Goal: Transaction & Acquisition: Purchase product/service

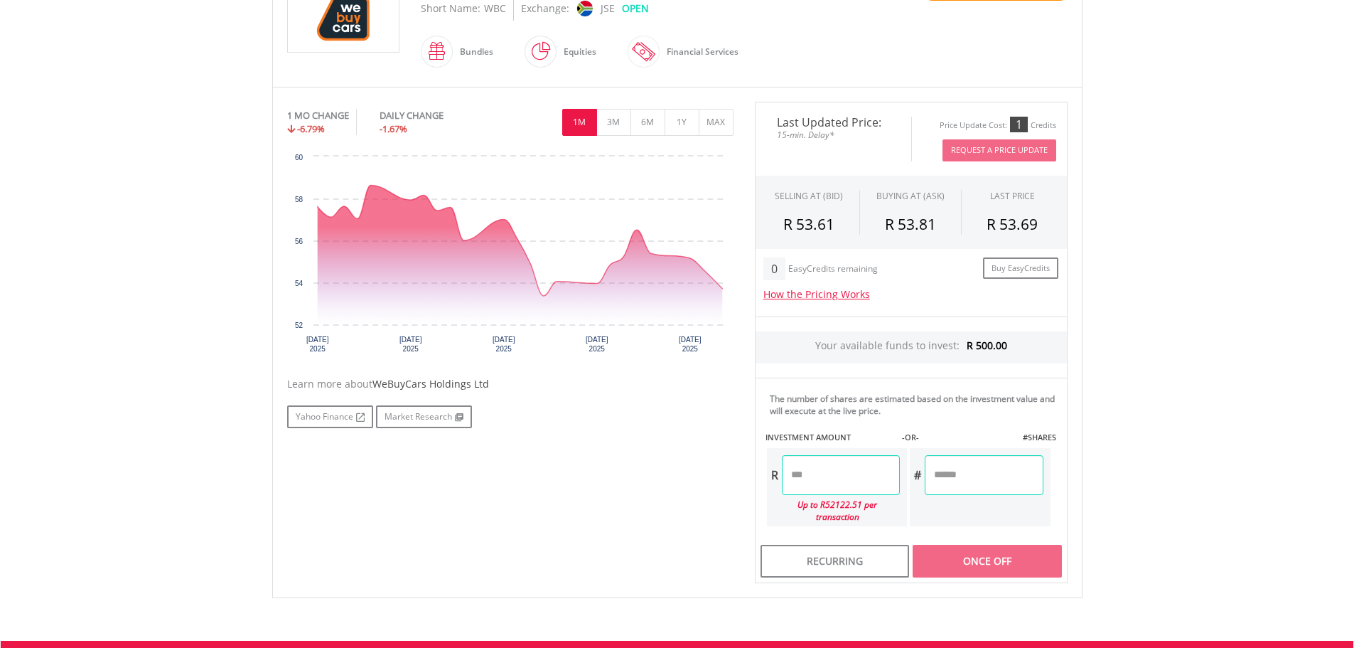
scroll to position [356, 0]
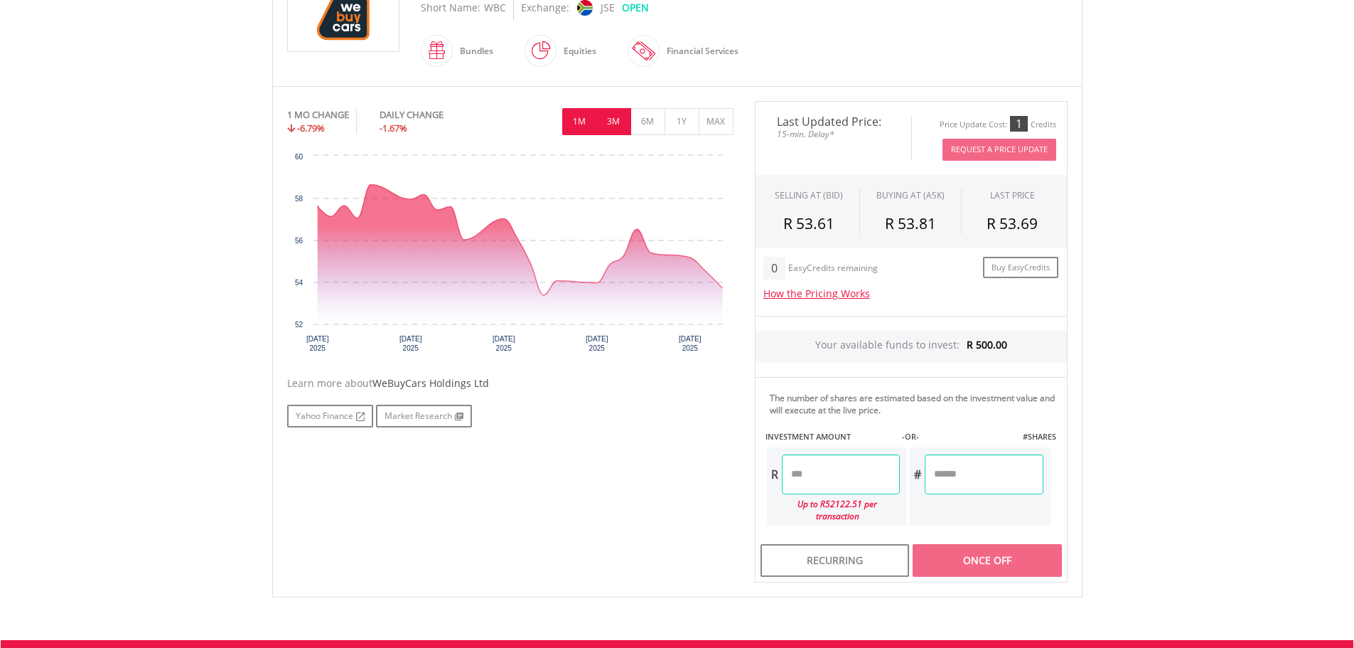
click at [610, 108] on button "3M" at bounding box center [614, 121] width 35 height 27
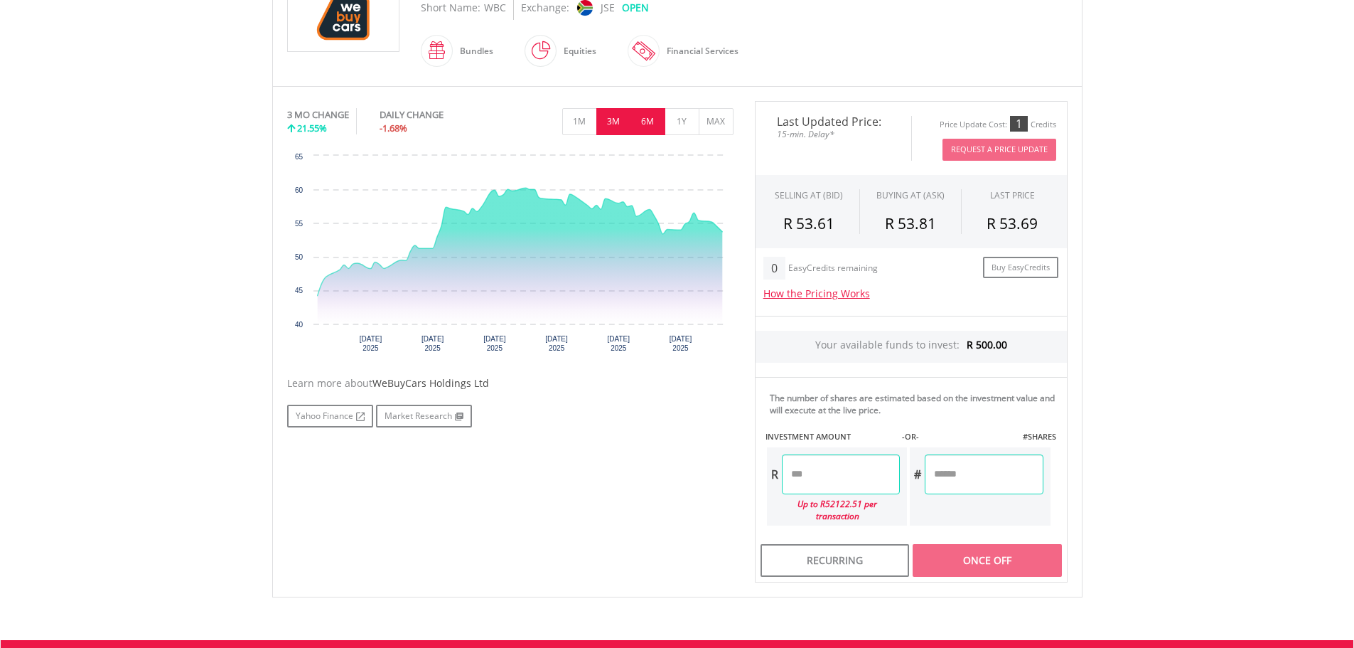
click at [636, 122] on button "6M" at bounding box center [648, 121] width 35 height 27
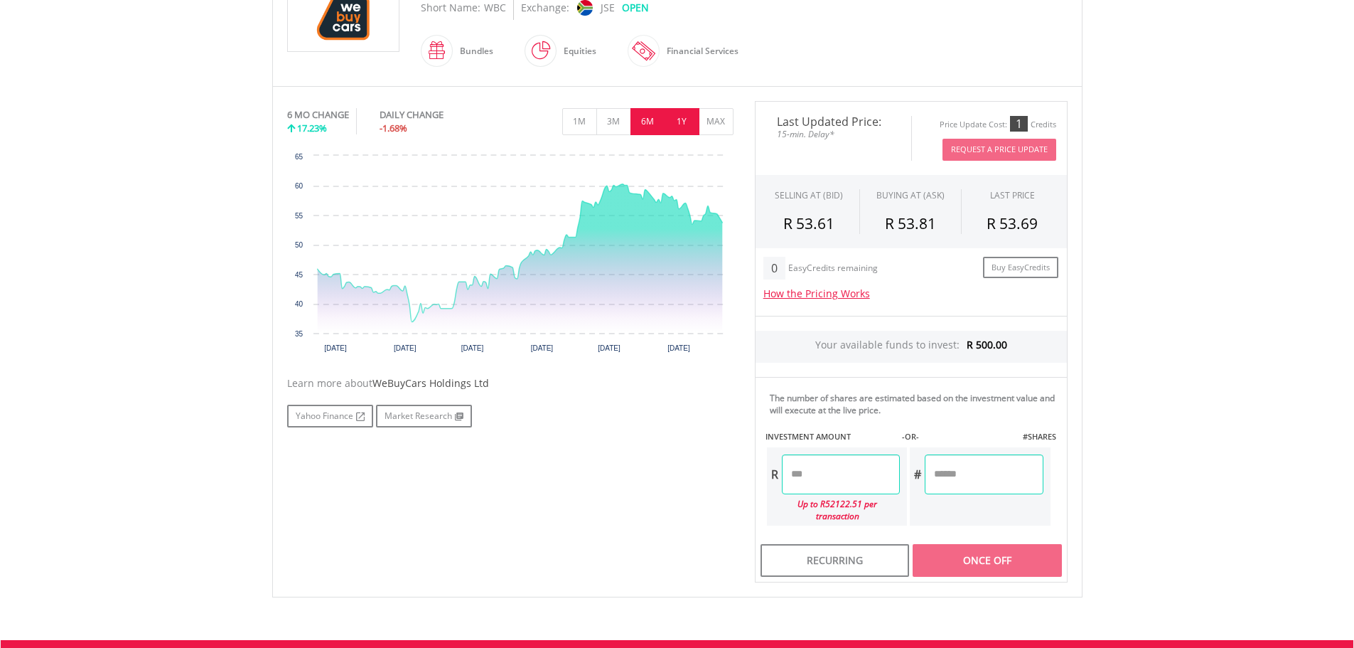
click at [683, 115] on button "1Y" at bounding box center [682, 121] width 35 height 27
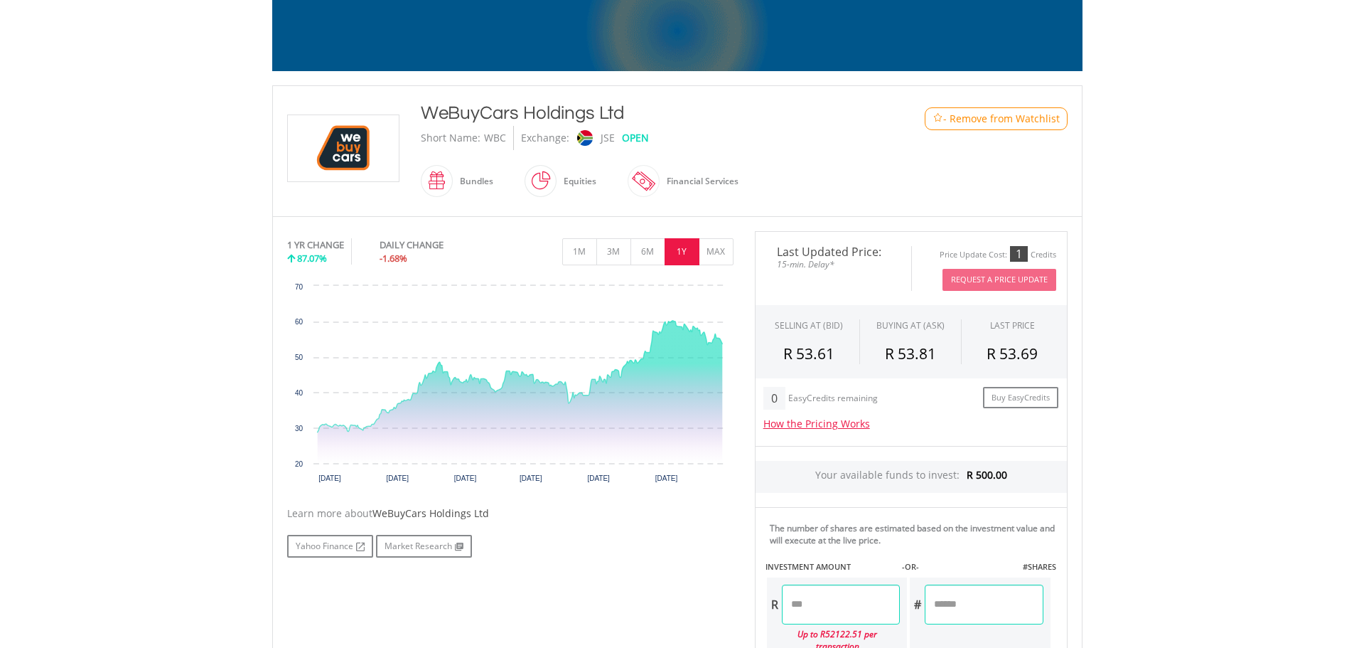
scroll to position [213, 0]
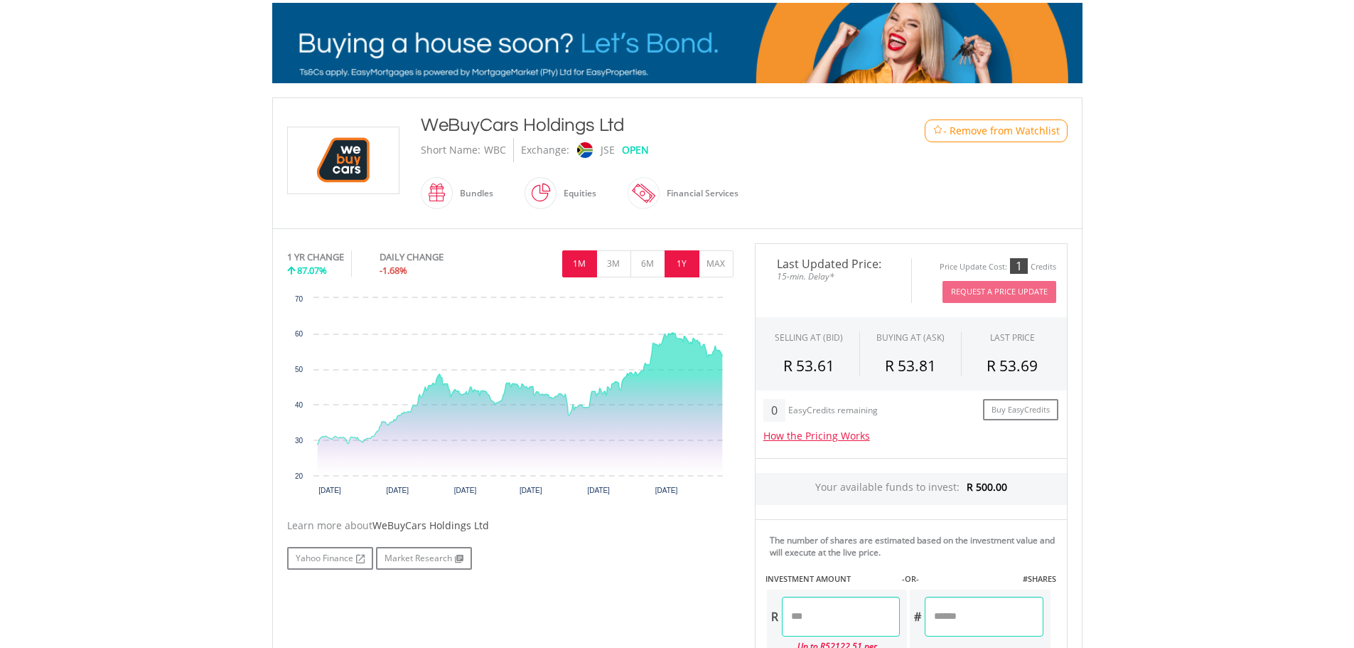
click at [585, 257] on button "1M" at bounding box center [579, 263] width 35 height 27
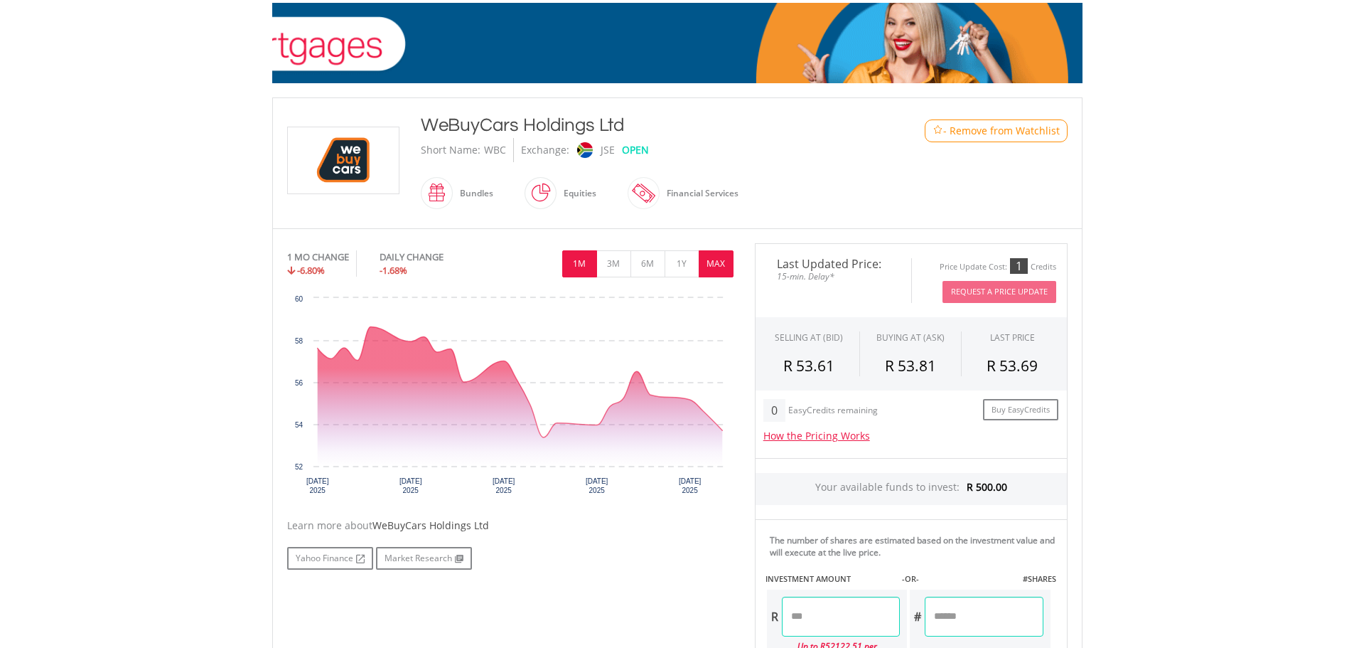
click at [725, 260] on button "MAX" at bounding box center [716, 263] width 35 height 27
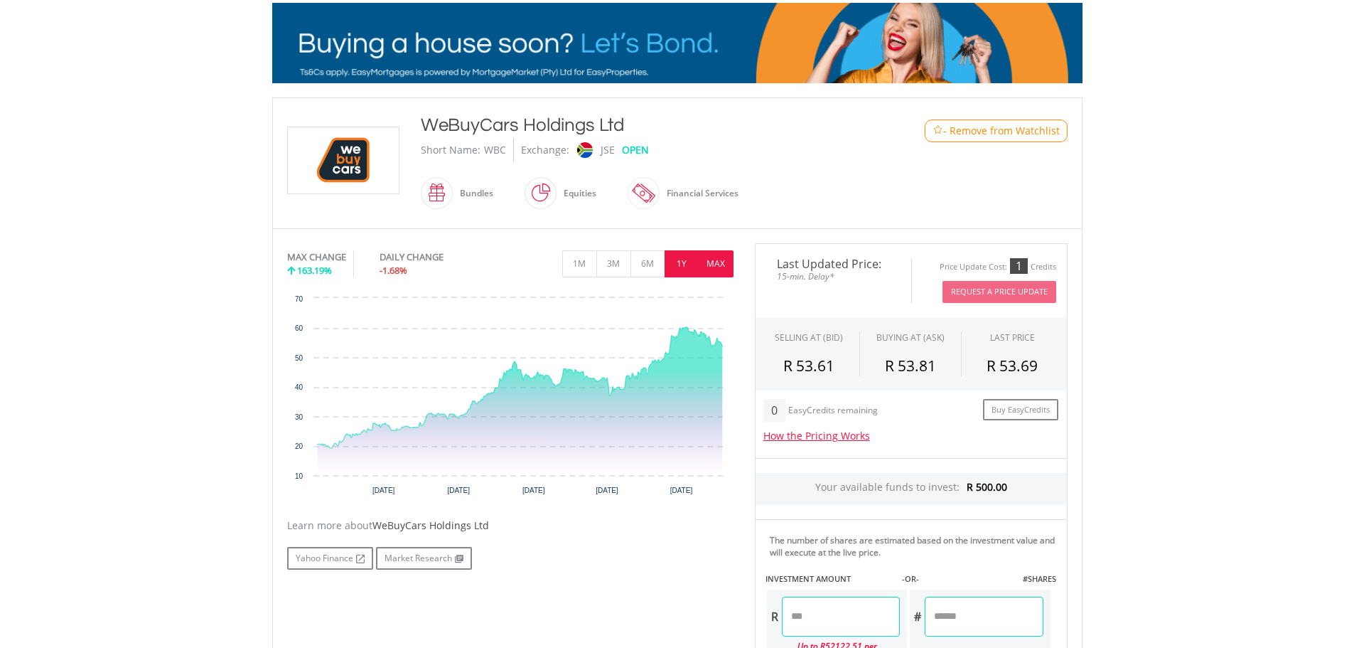
click at [666, 274] on button "1Y" at bounding box center [682, 263] width 35 height 27
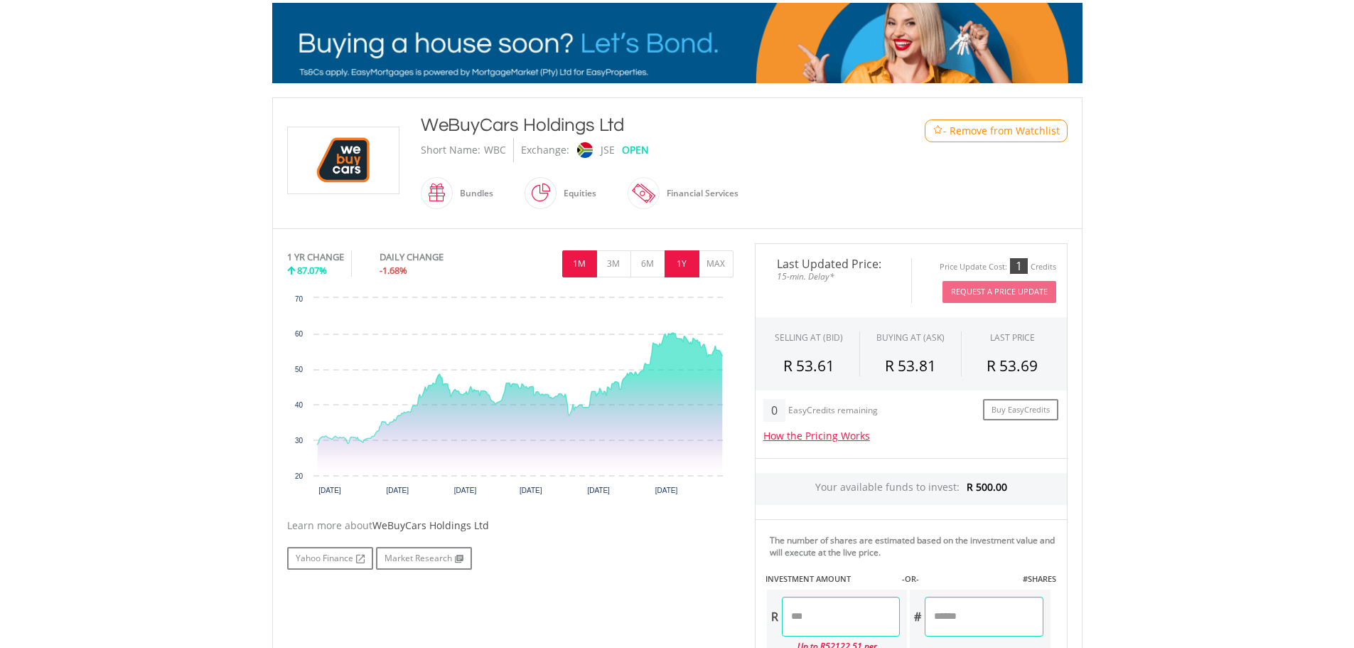
click at [583, 266] on button "1M" at bounding box center [579, 263] width 35 height 27
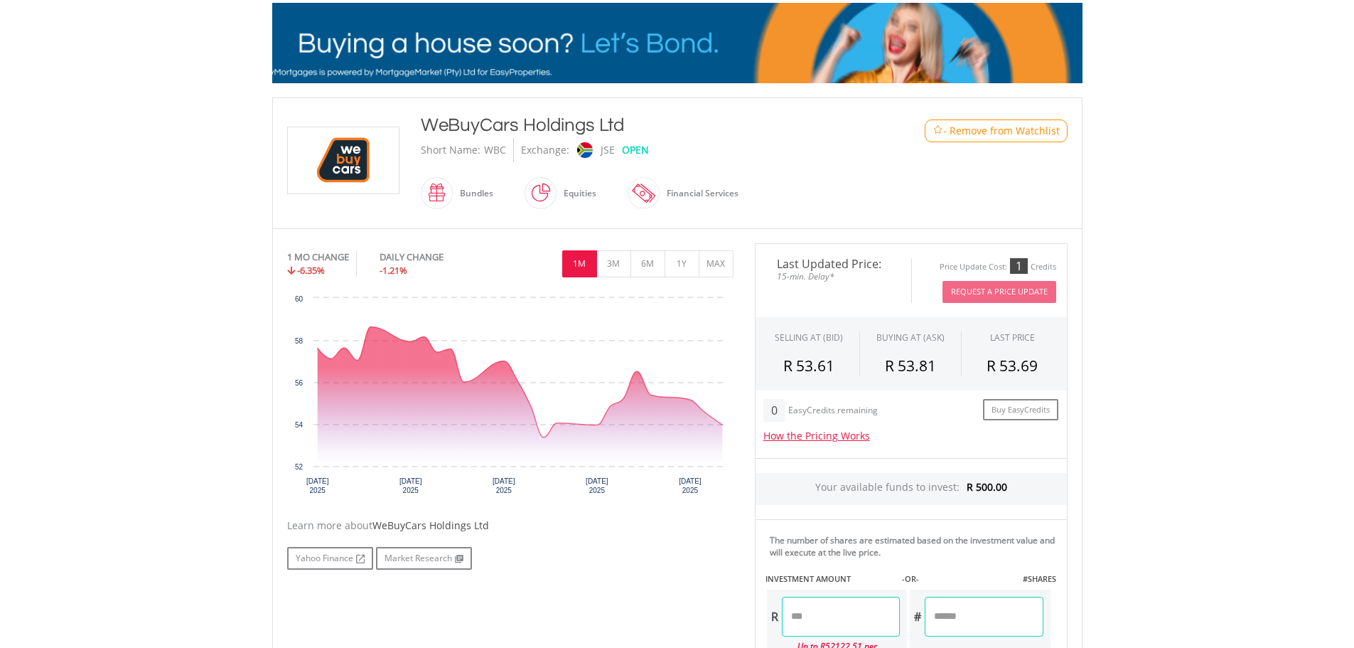
click at [1241, 134] on body "My Investments Invest Now New Listings Sell My Recurring Investments Pending Or…" at bounding box center [677, 393] width 1354 height 1213
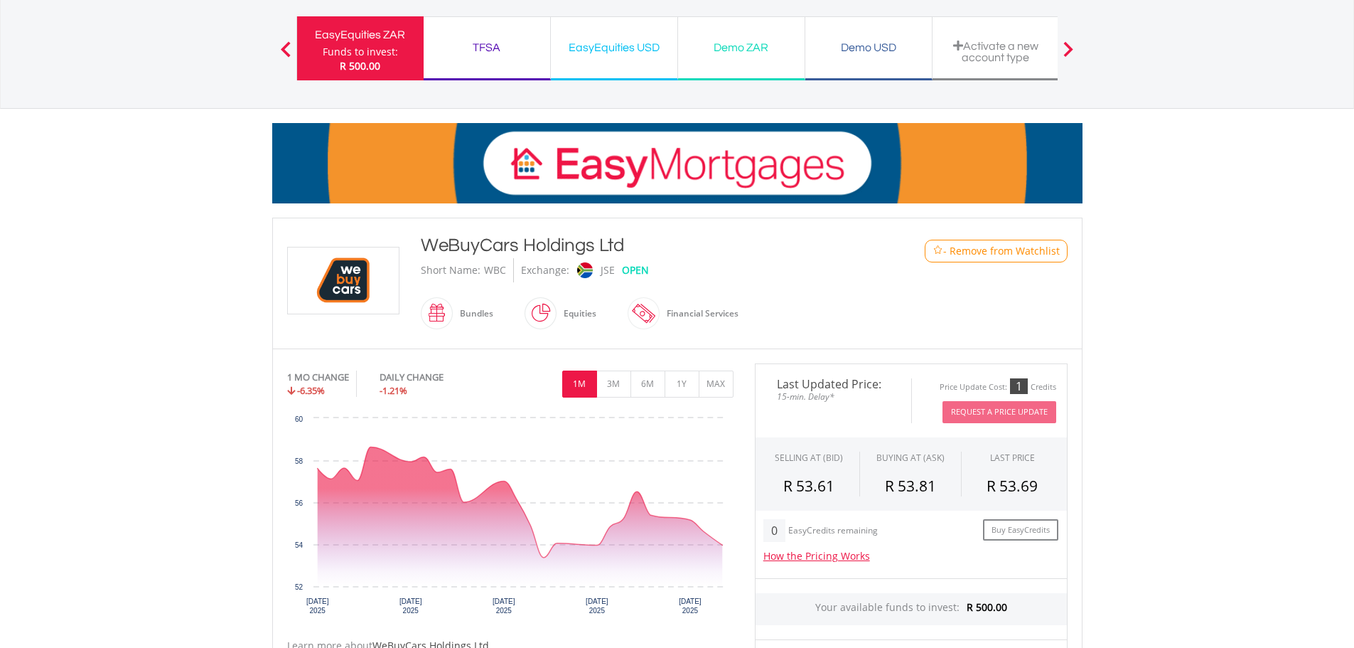
scroll to position [0, 0]
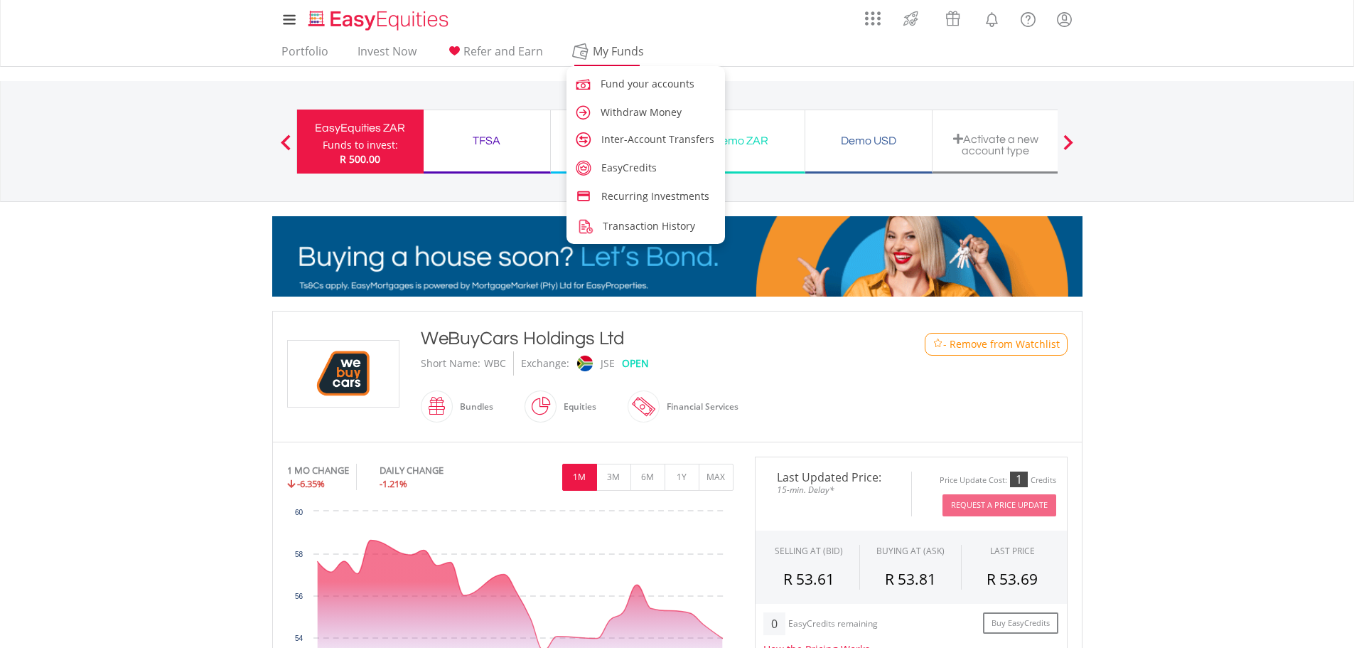
click at [602, 47] on span "My Funds" at bounding box center [618, 51] width 93 height 18
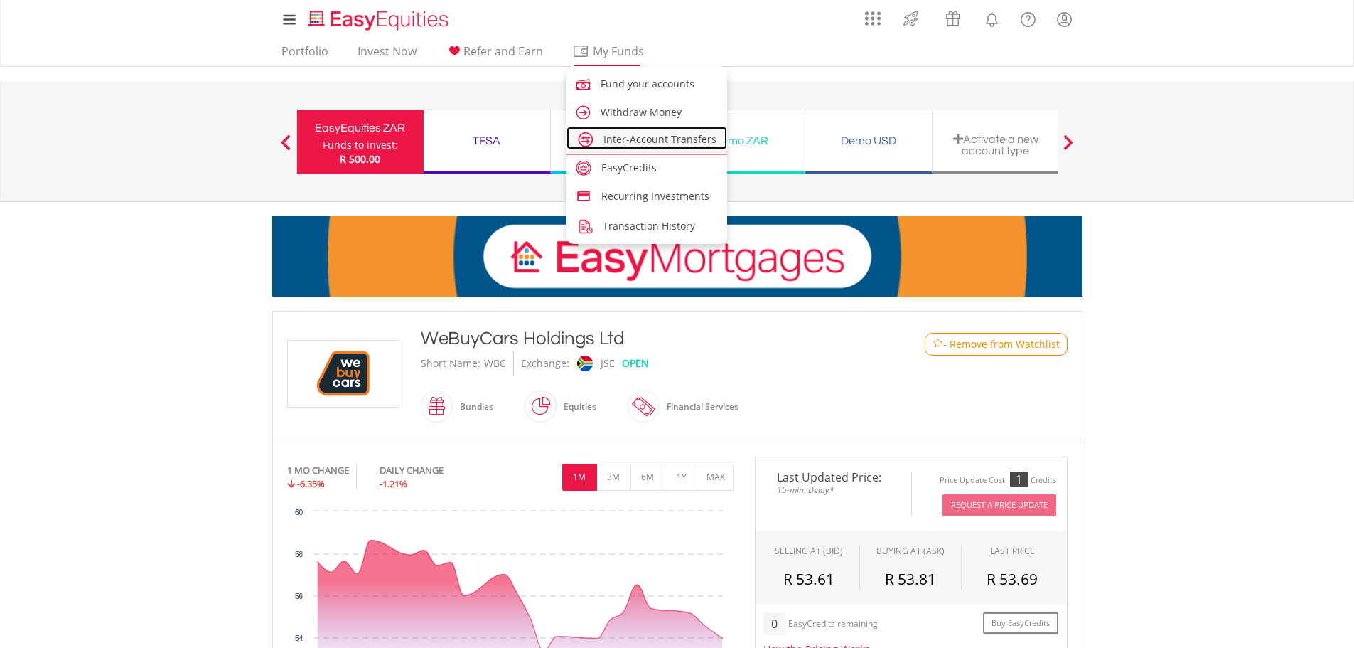
click at [637, 139] on span "Inter-Account Transfers" at bounding box center [660, 139] width 113 height 14
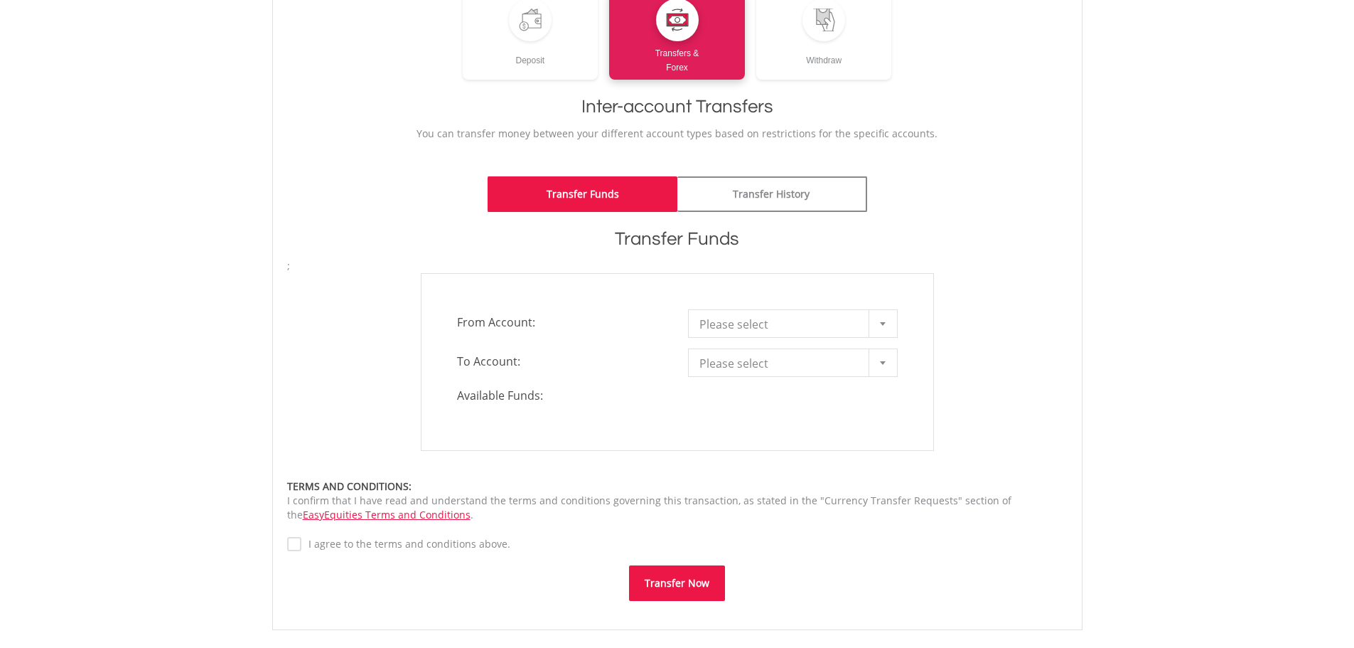
scroll to position [213, 0]
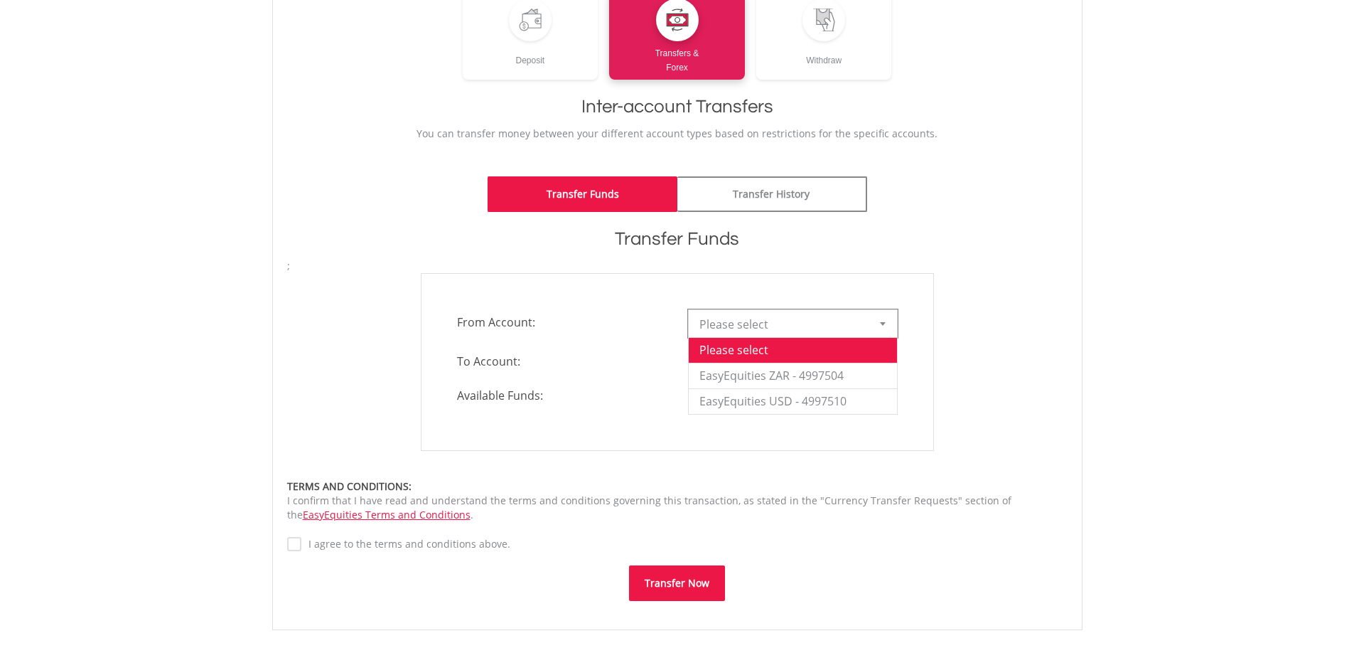
click at [833, 321] on span "Please select" at bounding box center [783, 324] width 166 height 28
click at [862, 378] on li "EasyEquities ZAR - 4997504" at bounding box center [793, 376] width 208 height 26
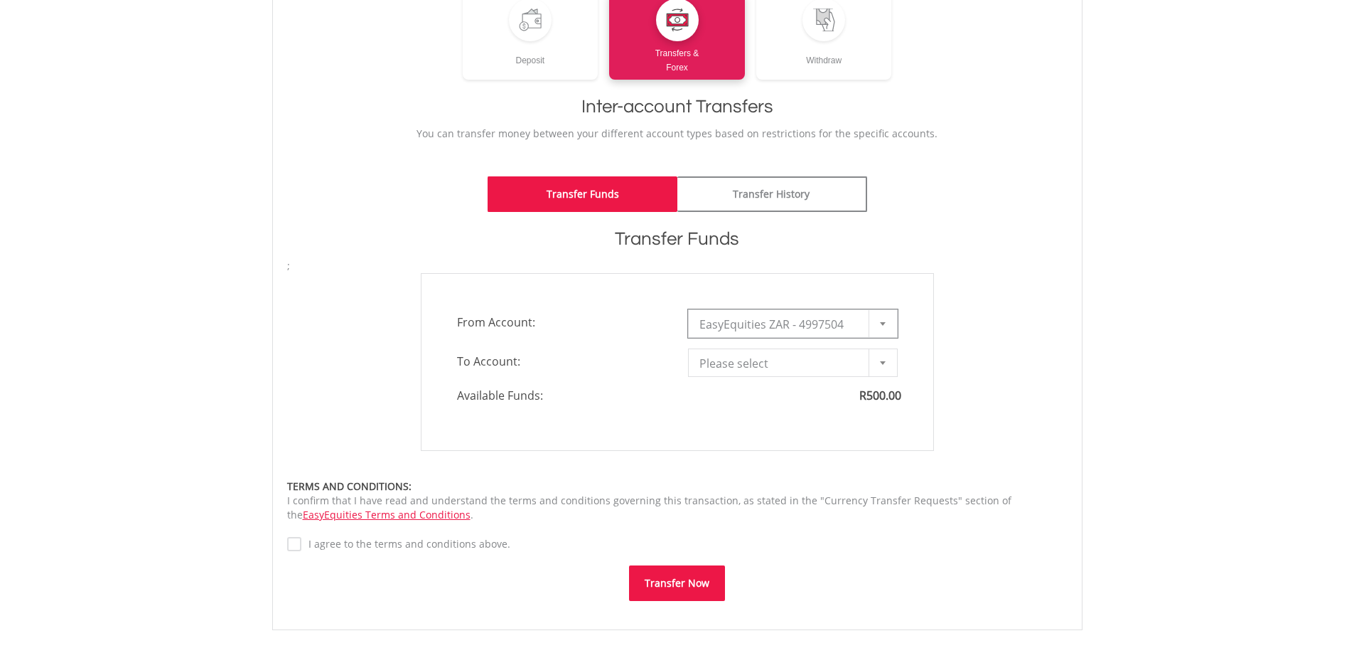
click at [830, 354] on span "Please select" at bounding box center [783, 363] width 166 height 28
click at [814, 404] on li "TFSA - 4997506" at bounding box center [793, 415] width 208 height 26
type input "*"
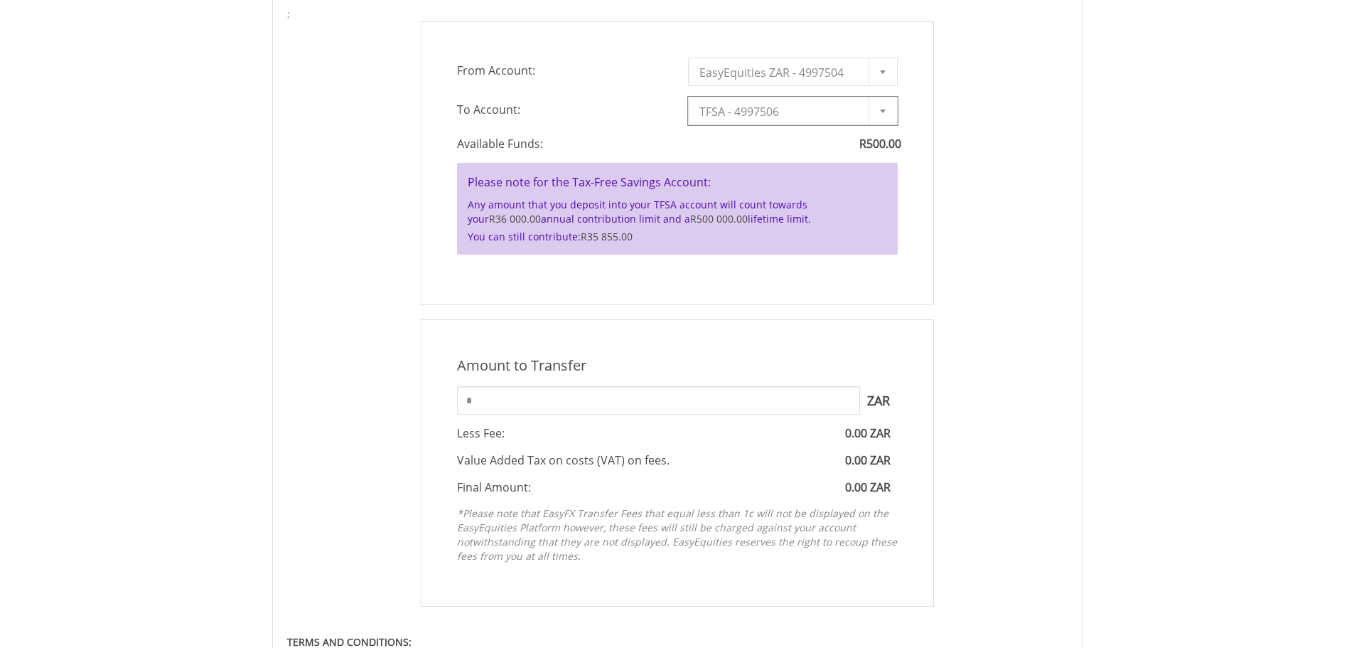
scroll to position [498, 0]
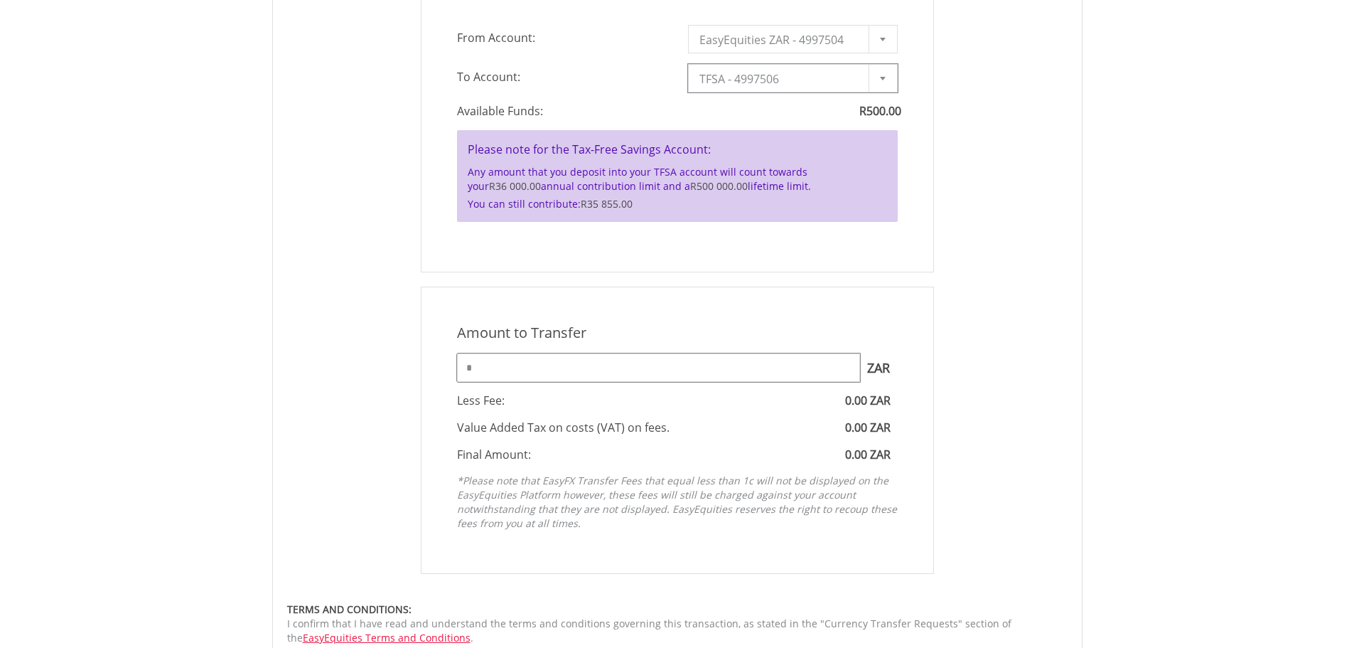
click at [755, 363] on input "*" at bounding box center [658, 367] width 403 height 28
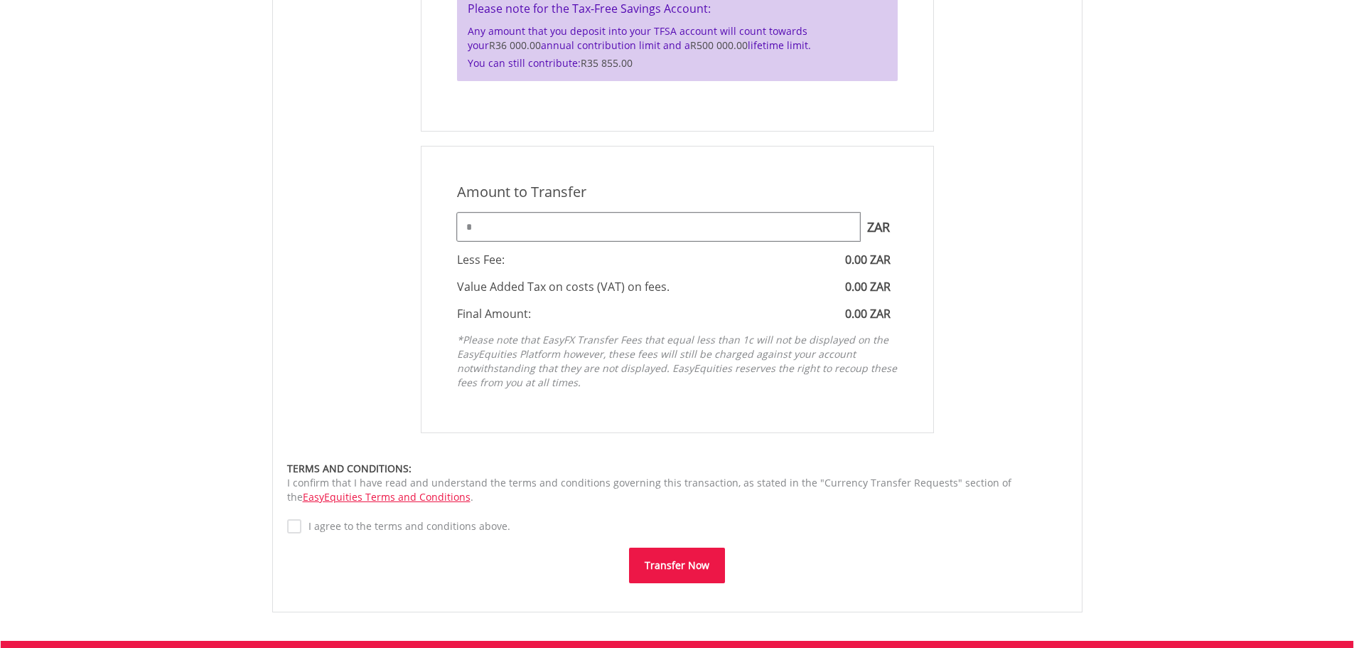
scroll to position [640, 0]
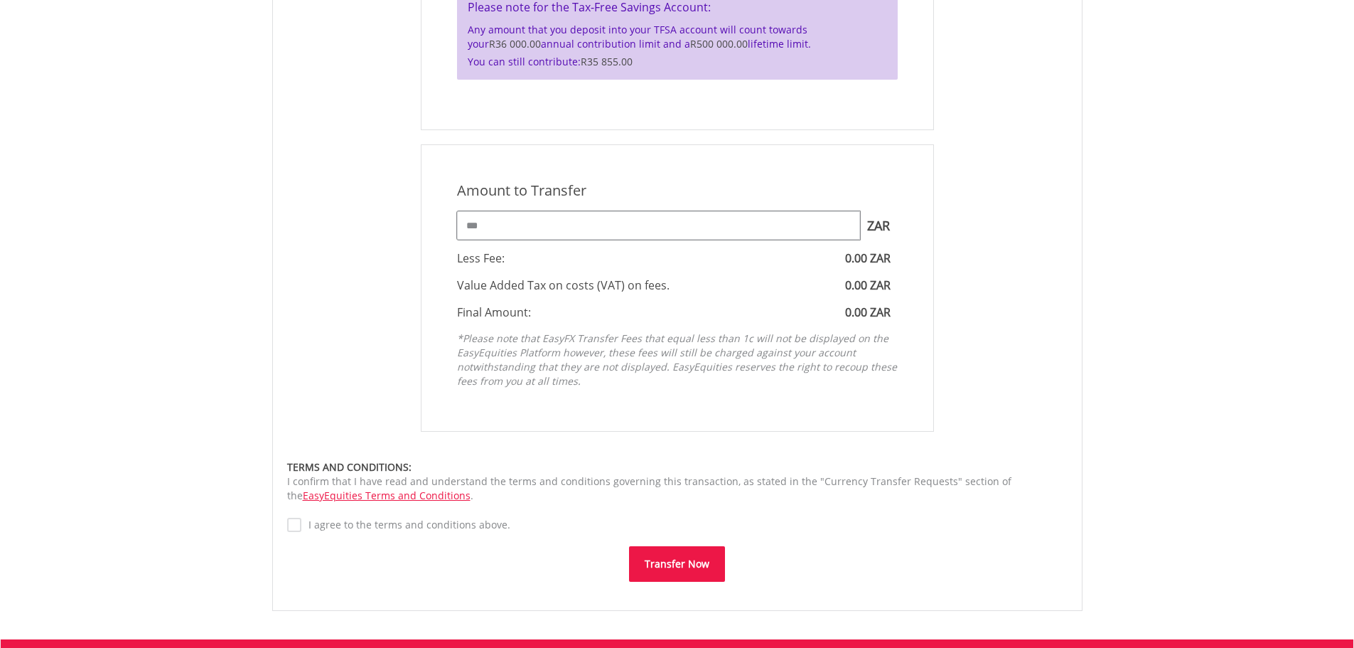
click at [734, 239] on input "***" at bounding box center [658, 225] width 403 height 28
click at [711, 228] on input "***" at bounding box center [658, 225] width 403 height 28
type input "***"
click at [390, 221] on div "Amount to Transfer 1 ZAR = 1.0000 ZAR *** ZAR You can transfer funds into your …" at bounding box center [678, 287] width 802 height 287
click at [301, 520] on label "I agree to the terms and conditions above." at bounding box center [405, 525] width 209 height 14
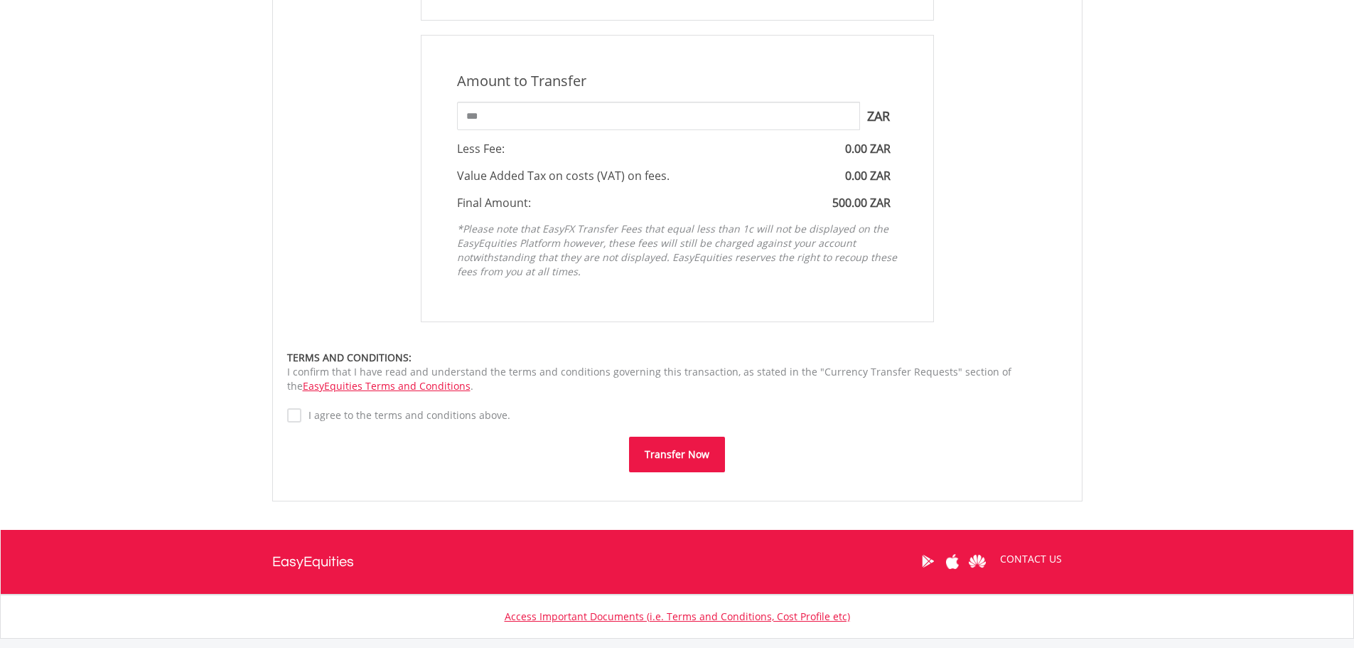
scroll to position [837, 0]
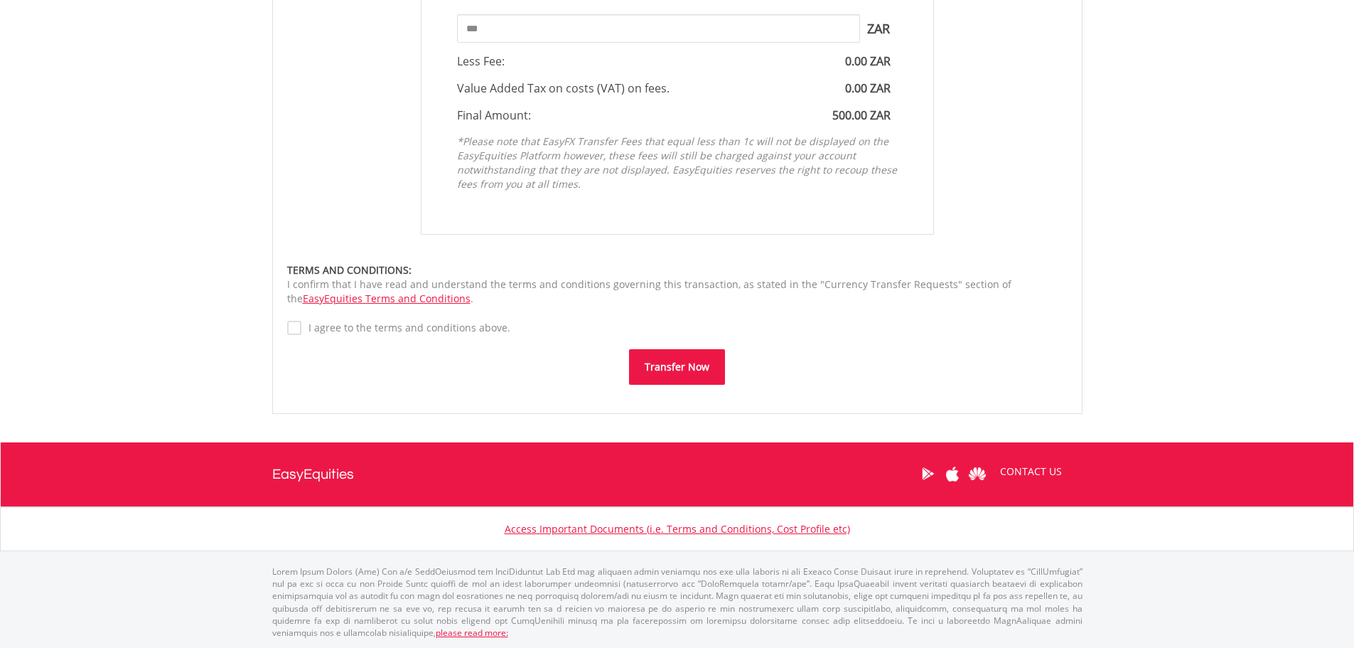
click at [683, 365] on button "Transfer Now" at bounding box center [677, 367] width 96 height 36
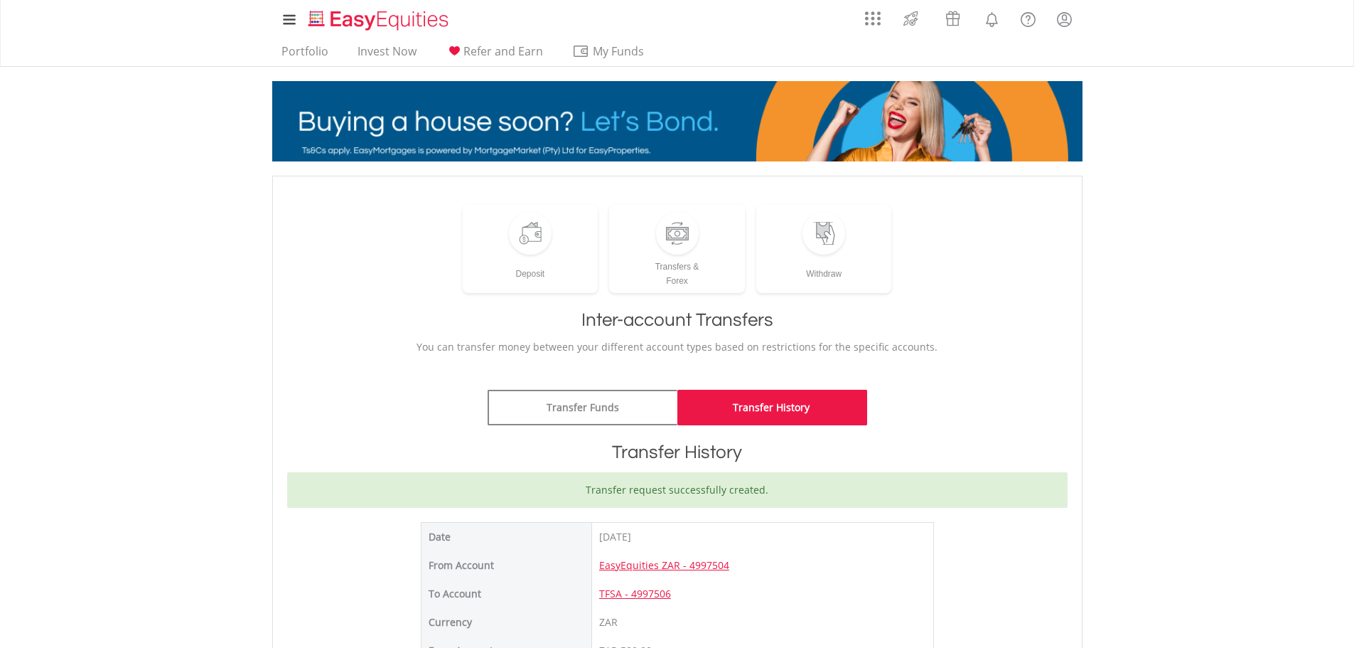
click at [1234, 179] on body "My Investments Invest Now New Listings Sell My Recurring Investments Pending Or…" at bounding box center [677, 513] width 1354 height 1026
click at [288, 48] on link "Portfolio" at bounding box center [305, 55] width 58 height 22
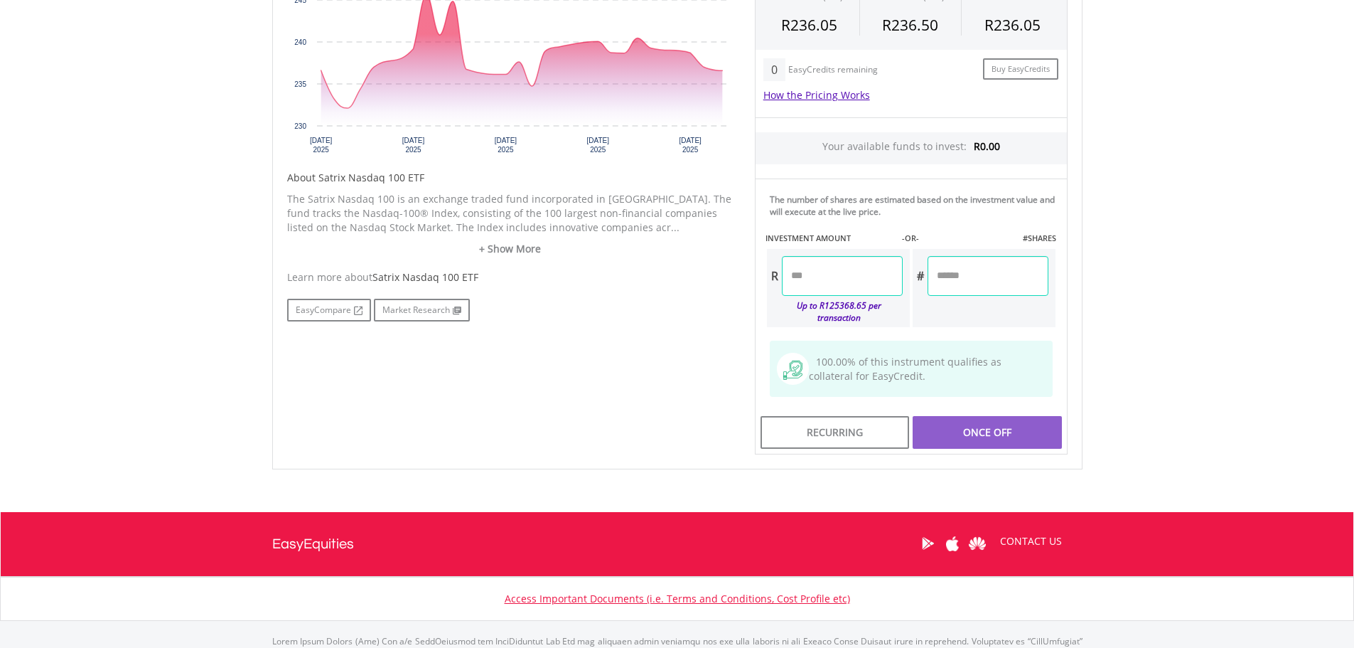
scroll to position [569, 0]
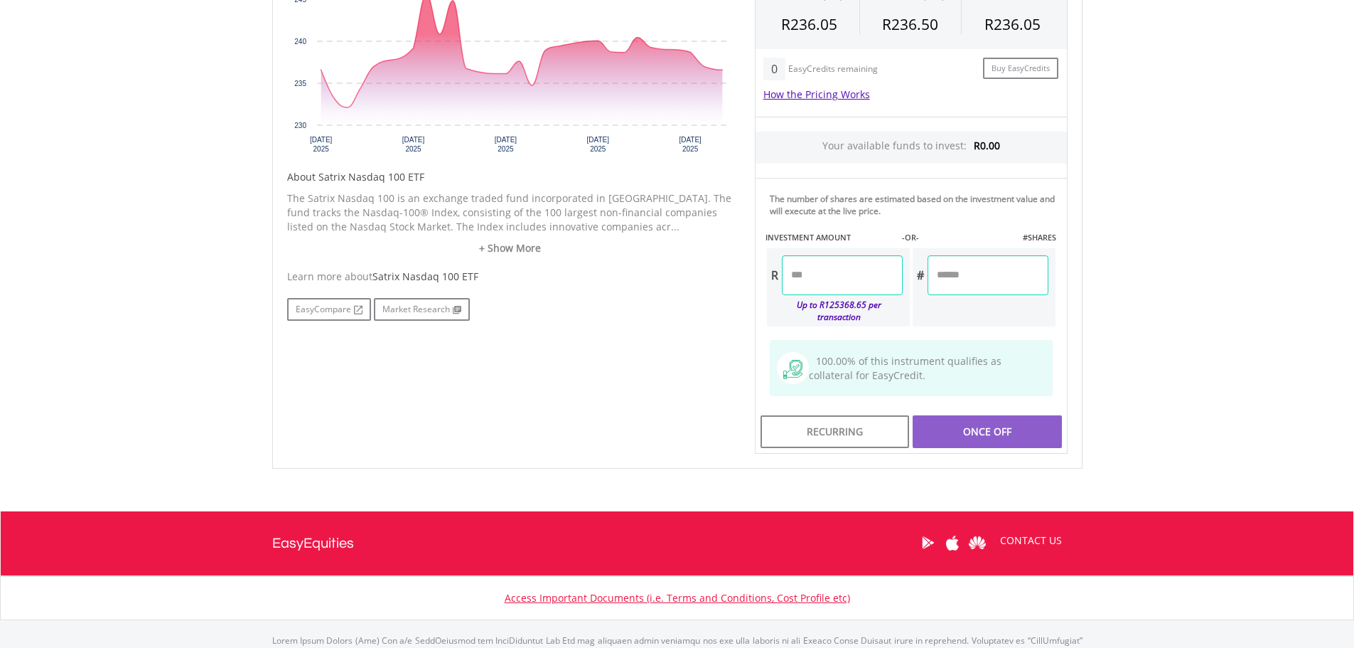
click at [862, 287] on input "number" at bounding box center [842, 275] width 121 height 40
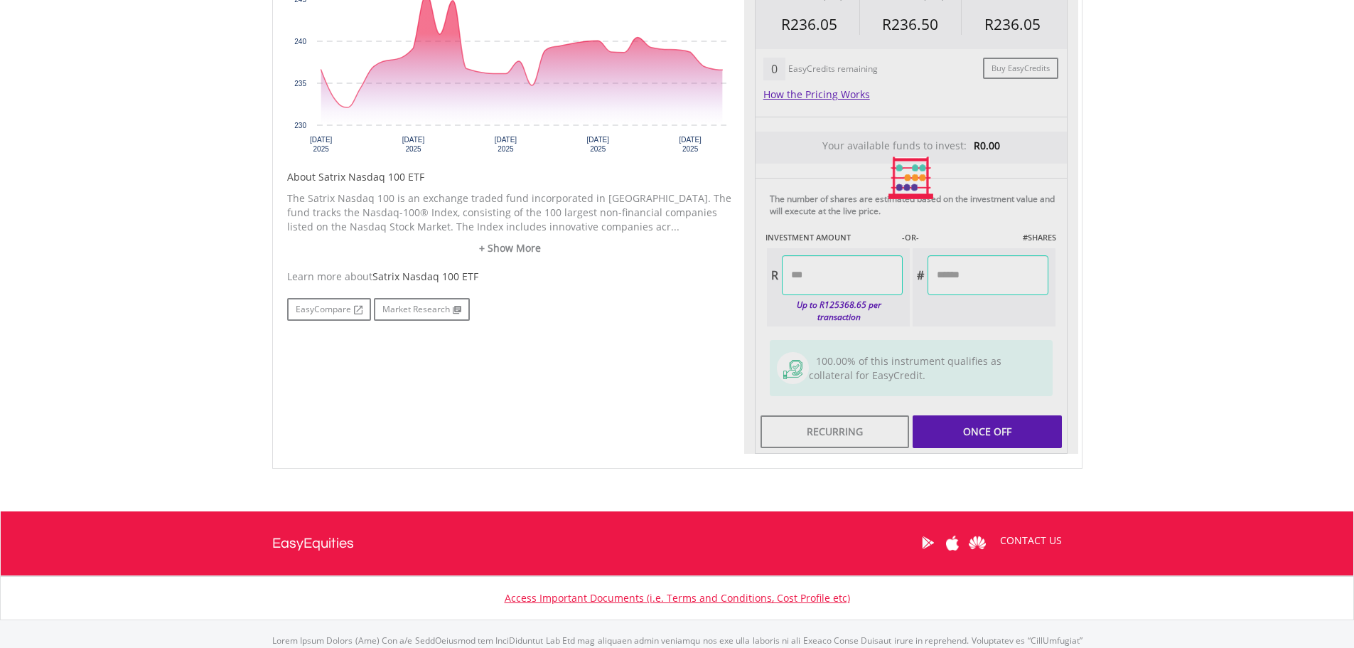
click at [1003, 264] on div "Last Updated Price: 15-min. Delay* Price Update Cost: 2 Credits Request A Price…" at bounding box center [911, 178] width 334 height 552
type input "******"
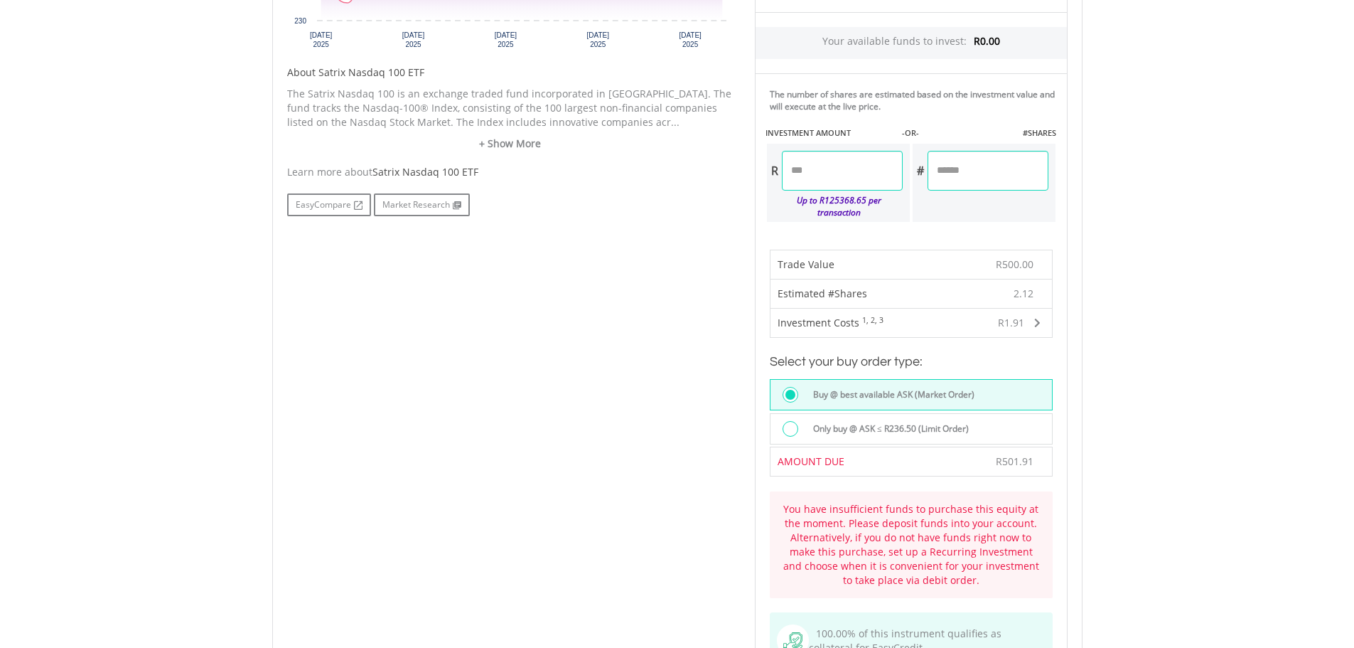
scroll to position [711, 0]
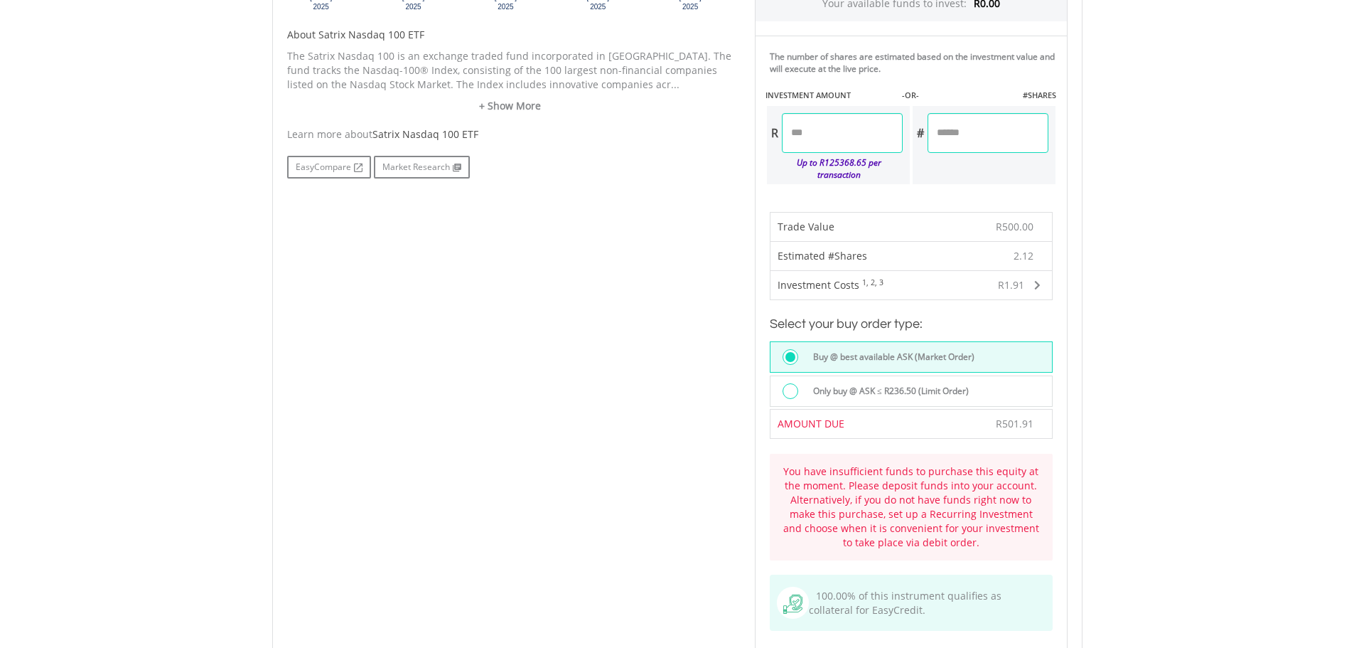
drag, startPoint x: 853, startPoint y: 141, endPoint x: 696, endPoint y: 144, distance: 157.1
click at [696, 144] on div "No chart available. 1 MO CHANGE -0.01% DAILY CHANGE -0.19% 1M 3M 6M 1Y MAX Char…" at bounding box center [678, 224] width 802 height 929
type input "***"
type input "******"
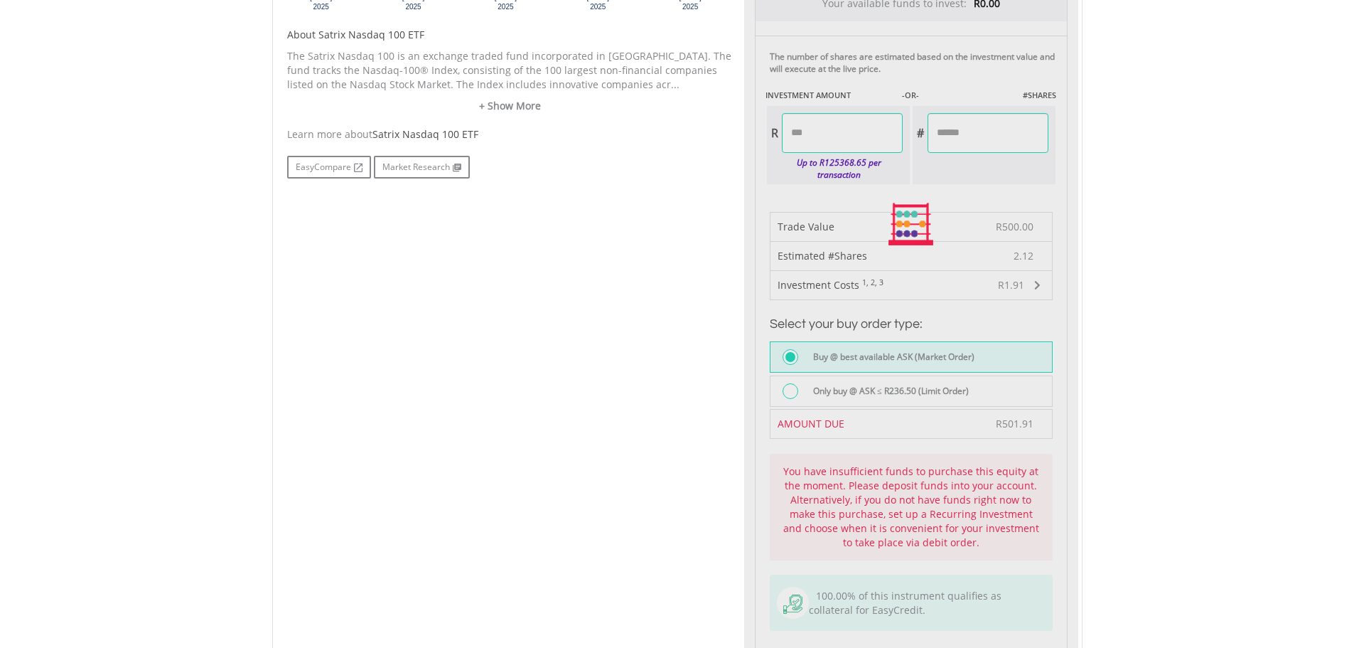
type input "*****"
click at [1039, 193] on div "Last Updated Price: 15-min. Delay* Price Update Cost: 2 Credits Request A Price…" at bounding box center [911, 224] width 334 height 929
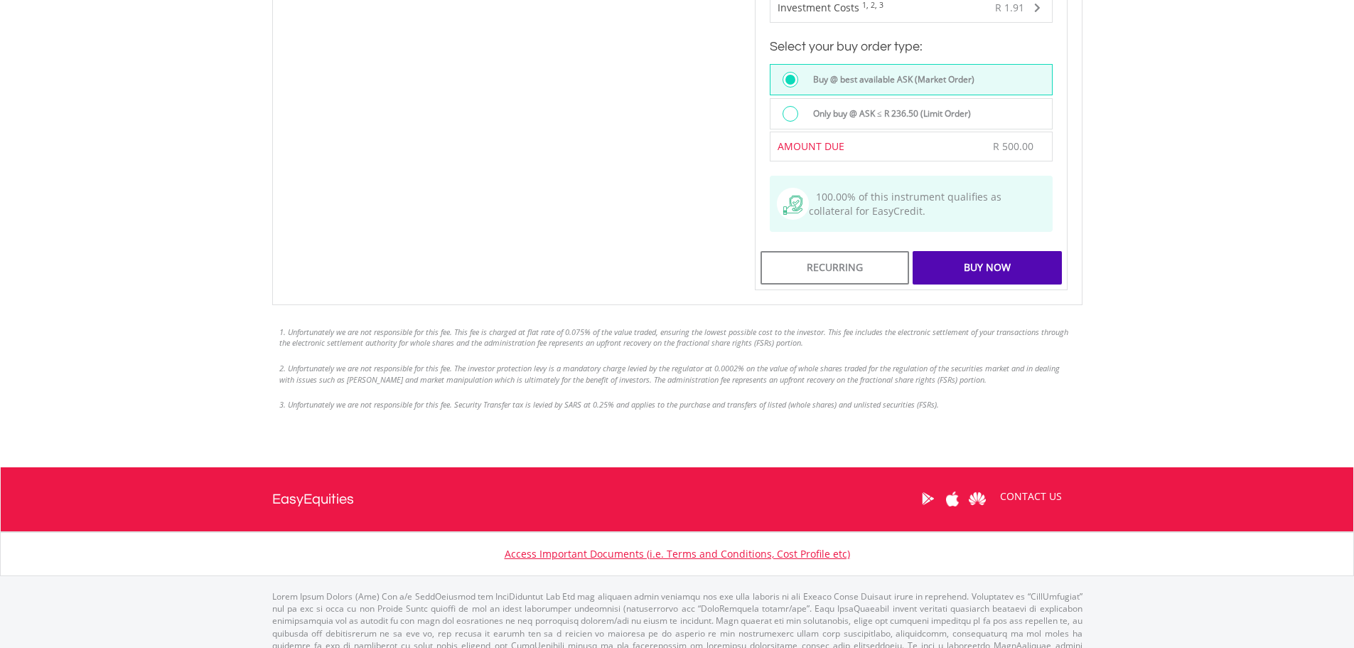
scroll to position [995, 0]
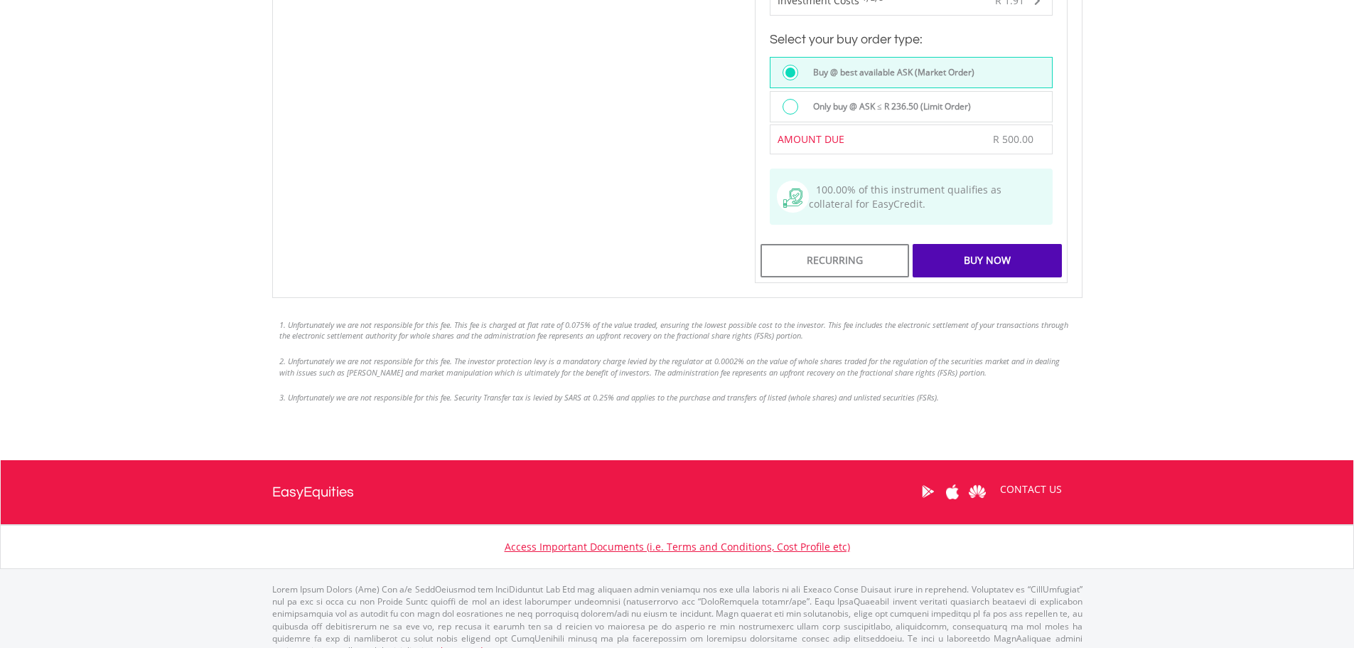
click at [1028, 244] on div "Buy Now" at bounding box center [987, 260] width 149 height 33
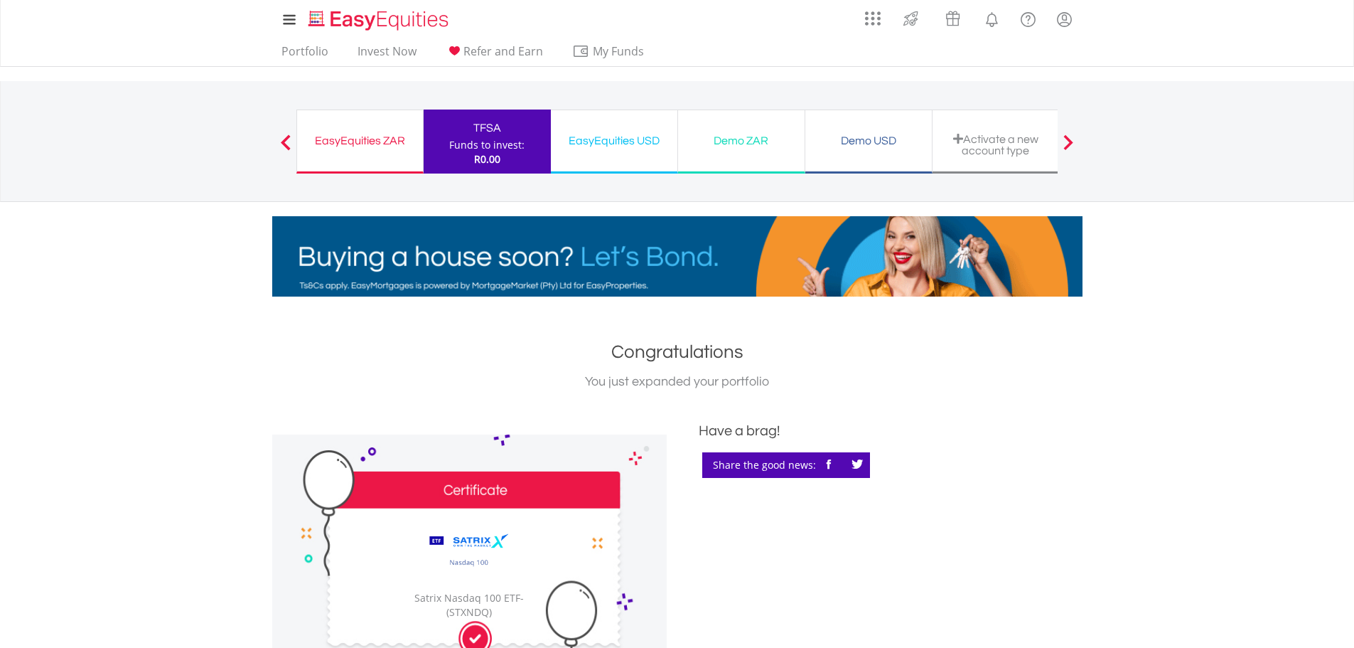
click at [1106, 147] on nav "EasyEquities ZAR Funds to invest: R0.00 TFSA Funds to invest: R0.00 EasyEquitie…" at bounding box center [677, 141] width 1354 height 121
